Goal: Task Accomplishment & Management: Use online tool/utility

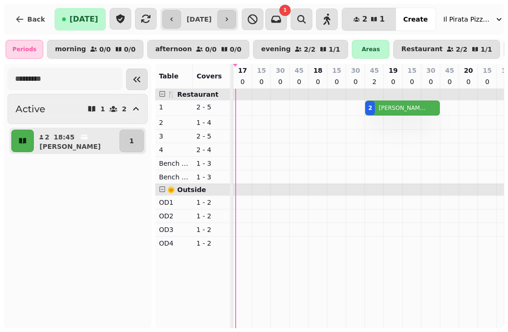
click at [230, 16] on icon "button" at bounding box center [227, 20] width 8 height 8
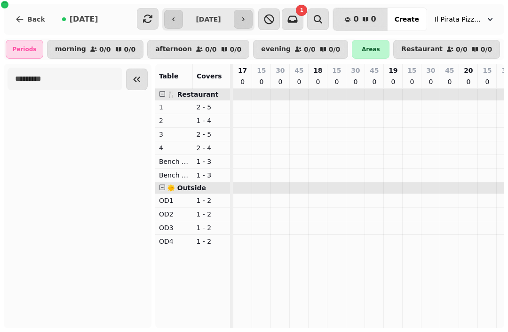
click at [164, 15] on button "button" at bounding box center [173, 19] width 19 height 19
type input "**********"
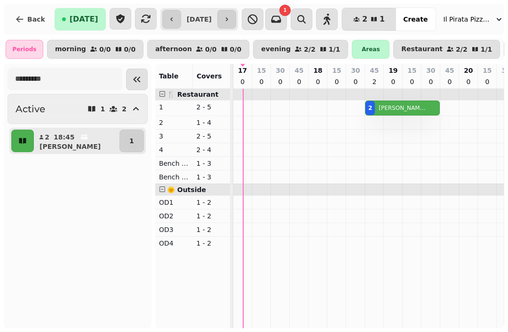
click at [338, 26] on button "button" at bounding box center [327, 19] width 22 height 22
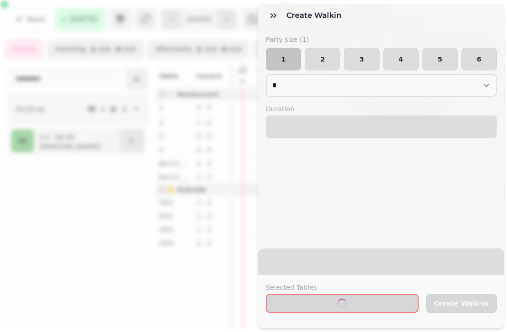
select select "****"
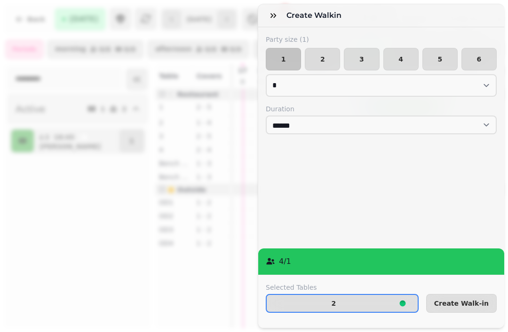
click at [462, 304] on span "Create Walk-in" at bounding box center [461, 303] width 55 height 7
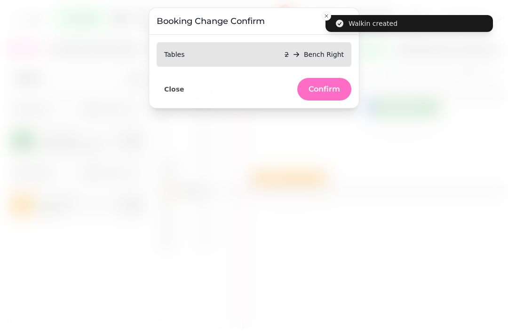
click at [332, 84] on button "Confirm" at bounding box center [324, 89] width 54 height 23
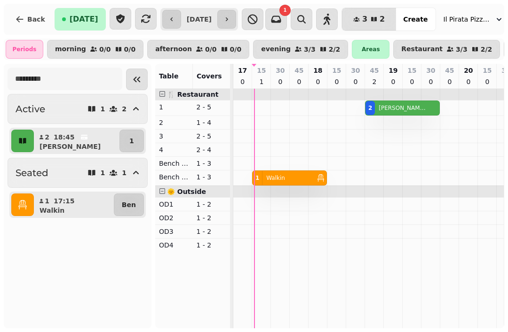
click at [31, 25] on button "Back" at bounding box center [30, 19] width 45 height 23
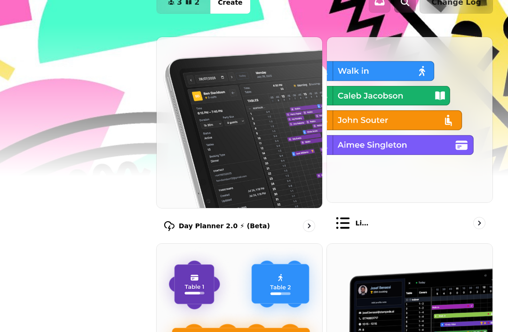
scroll to position [31, 0]
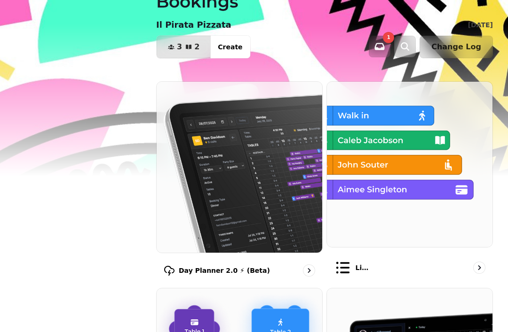
click at [385, 49] on icon "button" at bounding box center [380, 46] width 10 height 7
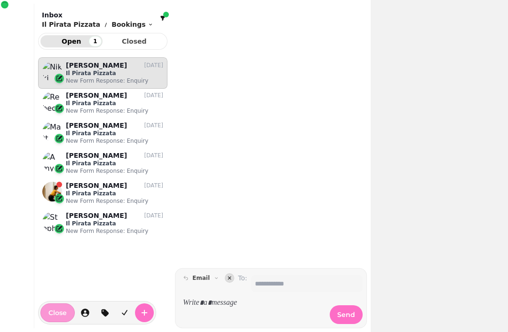
scroll to position [267, 129]
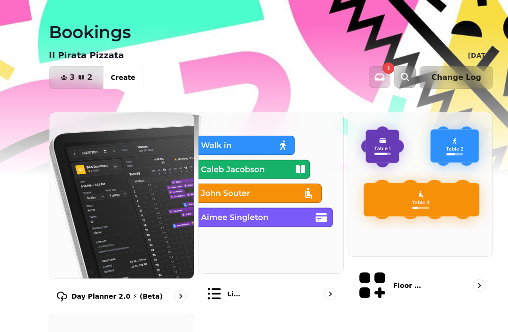
click at [165, 215] on img at bounding box center [121, 195] width 144 height 166
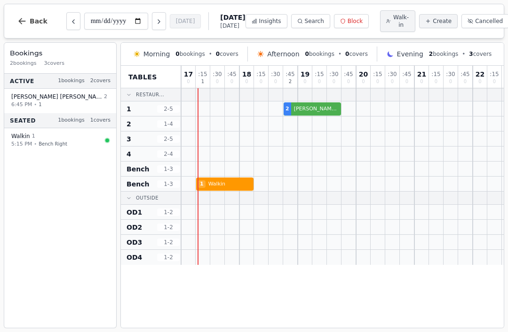
click at [35, 28] on button "Back" at bounding box center [32, 21] width 45 height 23
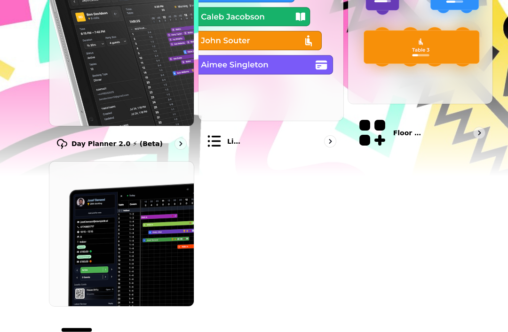
scroll to position [154, 0]
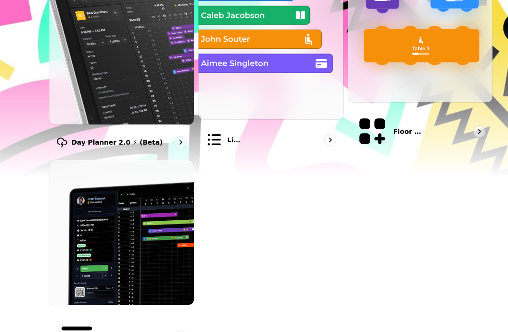
click at [175, 224] on img at bounding box center [121, 232] width 144 height 144
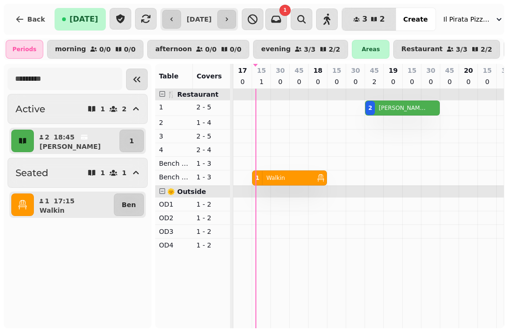
click at [236, 16] on button "button" at bounding box center [226, 19] width 19 height 19
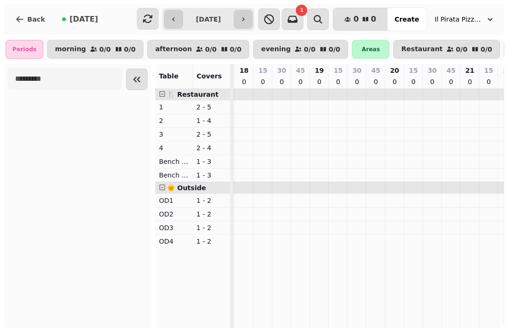
scroll to position [0, 78]
click at [245, 21] on icon "button" at bounding box center [243, 20] width 8 height 8
click at [247, 16] on icon "button" at bounding box center [243, 20] width 8 height 8
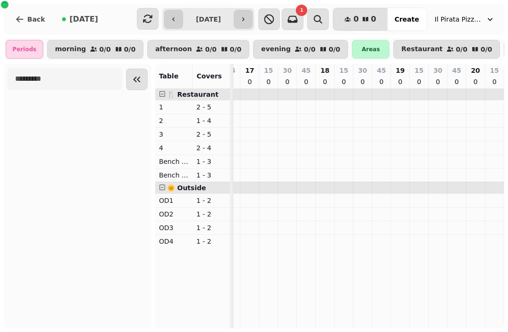
click at [226, 22] on input "**********" at bounding box center [208, 19] width 47 height 15
type input "**********"
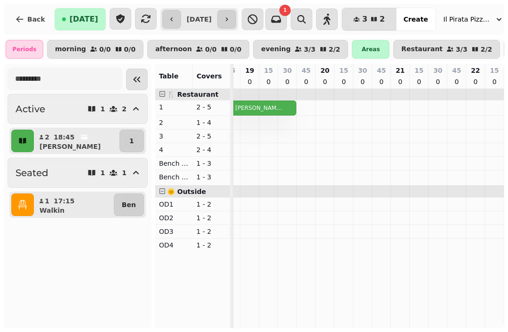
scroll to position [0, 23]
